Goal: Navigation & Orientation: Go to known website

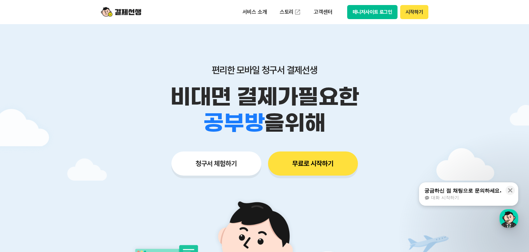
click at [371, 10] on button "매니저사이트 로그인" at bounding box center [372, 12] width 51 height 14
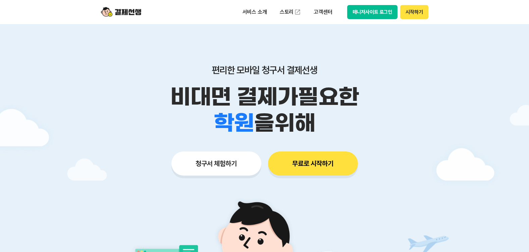
click at [379, 9] on button "매니저사이트 로그인" at bounding box center [372, 12] width 51 height 14
